Goal: Task Accomplishment & Management: Manage account settings

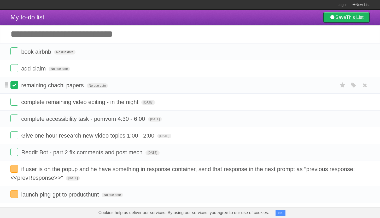
click at [17, 87] on label at bounding box center [14, 85] width 8 height 8
click at [15, 103] on label at bounding box center [14, 102] width 8 height 8
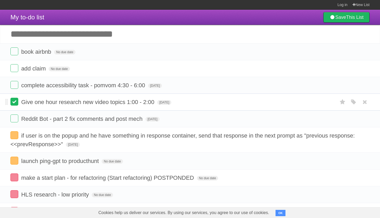
click at [15, 105] on label at bounding box center [14, 102] width 8 height 8
click at [15, 88] on label at bounding box center [14, 85] width 8 height 8
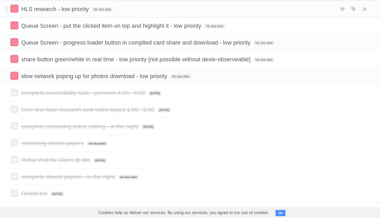
scroll to position [176, 0]
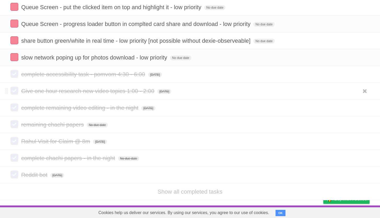
click at [14, 91] on label at bounding box center [14, 91] width 8 height 8
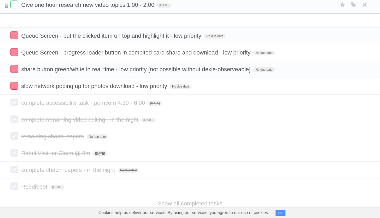
drag, startPoint x: 8, startPoint y: 73, endPoint x: 5, endPoint y: 5, distance: 67.8
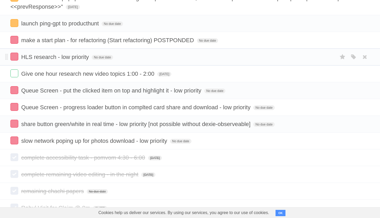
scroll to position [92, 0]
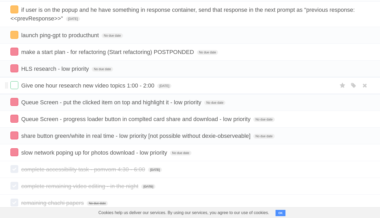
drag, startPoint x: 4, startPoint y: 89, endPoint x: 4, endPoint y: 84, distance: 5.2
click at [4, 84] on li "Give one hour research new video topics 1:00 - 2:00 [DATE] White Red Blue Green…" at bounding box center [190, 85] width 380 height 17
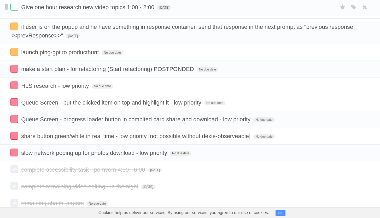
drag, startPoint x: 7, startPoint y: 89, endPoint x: 8, endPoint y: 8, distance: 80.8
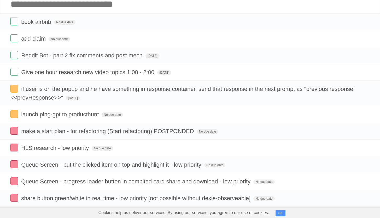
scroll to position [0, 0]
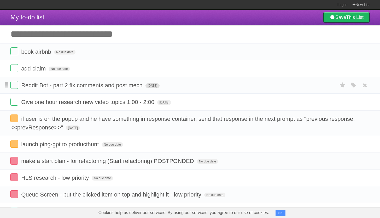
click at [146, 88] on span "[DATE]" at bounding box center [153, 85] width 14 height 5
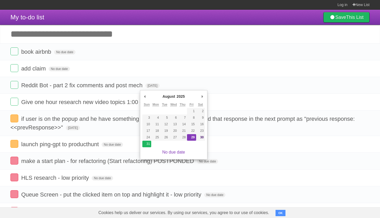
type span "[DATE]"
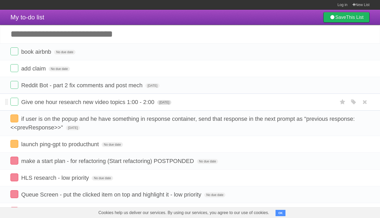
click at [164, 103] on span "[DATE]" at bounding box center [164, 102] width 14 height 5
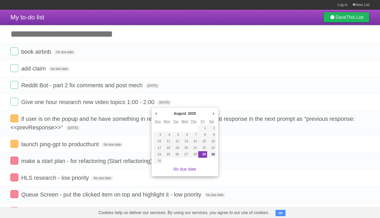
click at [163, 160] on td at bounding box center [167, 160] width 9 height 7
type span "[DATE]"
